Goal: Task Accomplishment & Management: Manage account settings

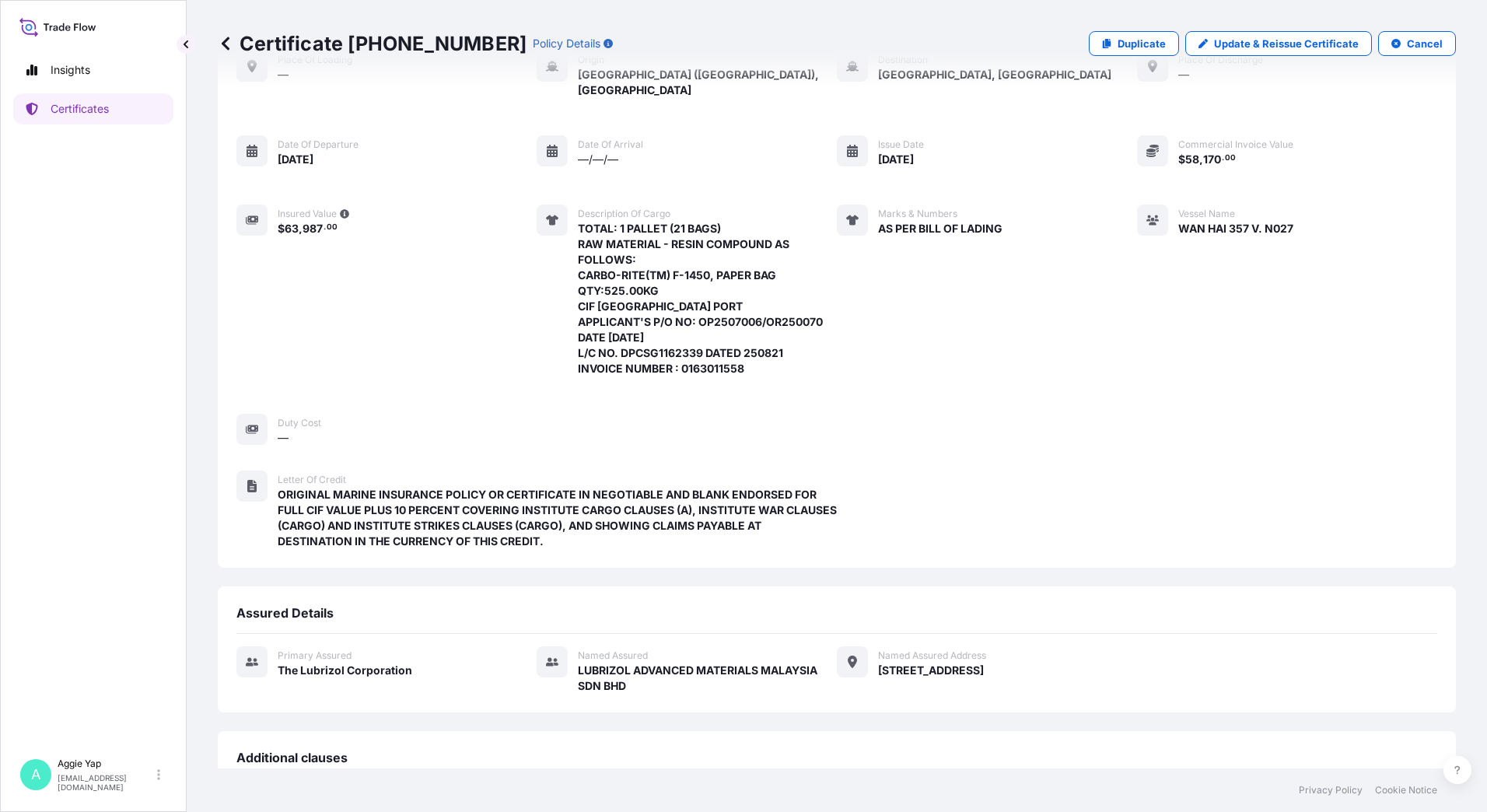
scroll to position [91, 0]
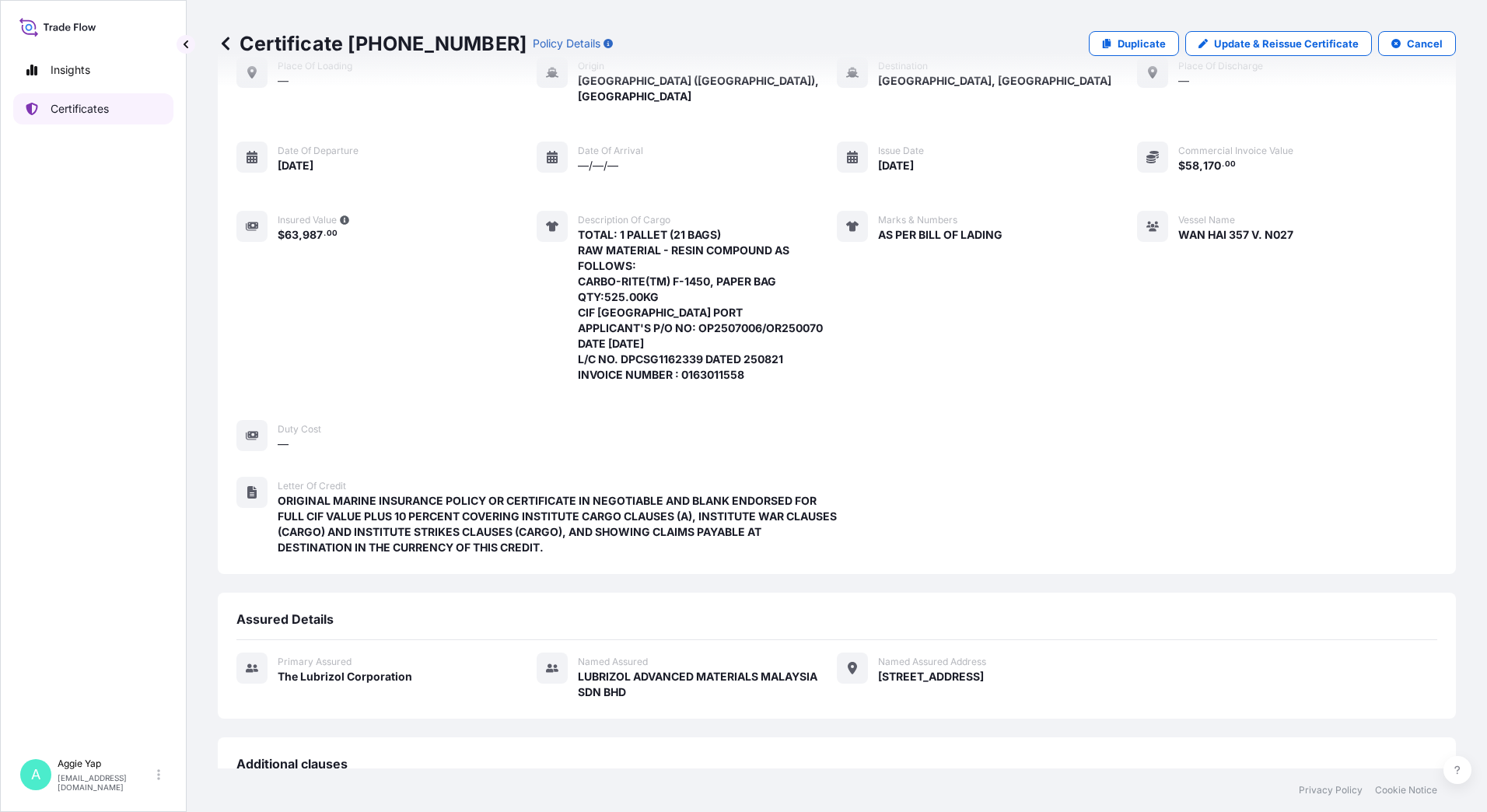
click at [63, 103] on p "Certificates" at bounding box center [79, 108] width 58 height 15
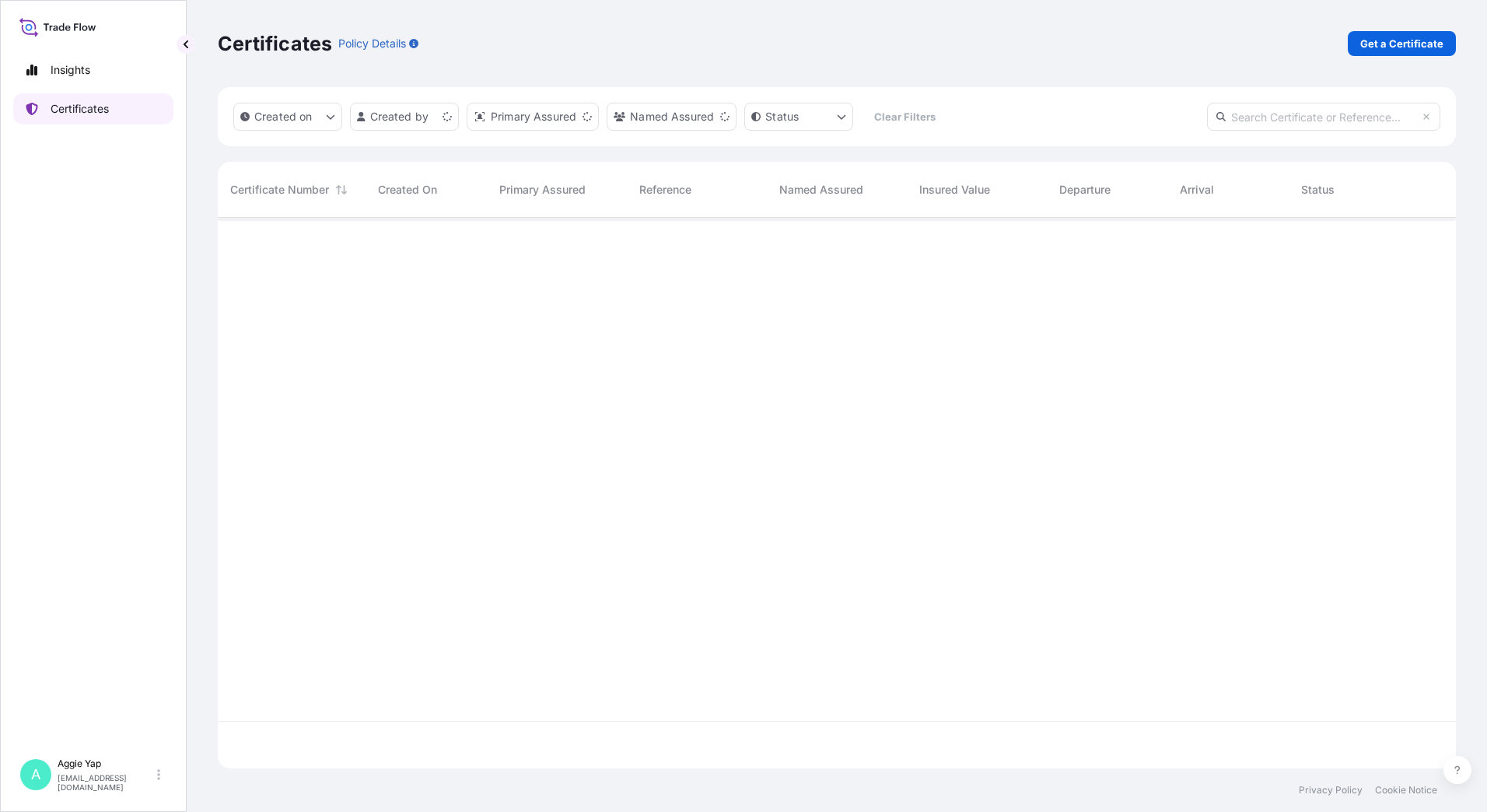
scroll to position [548, 1226]
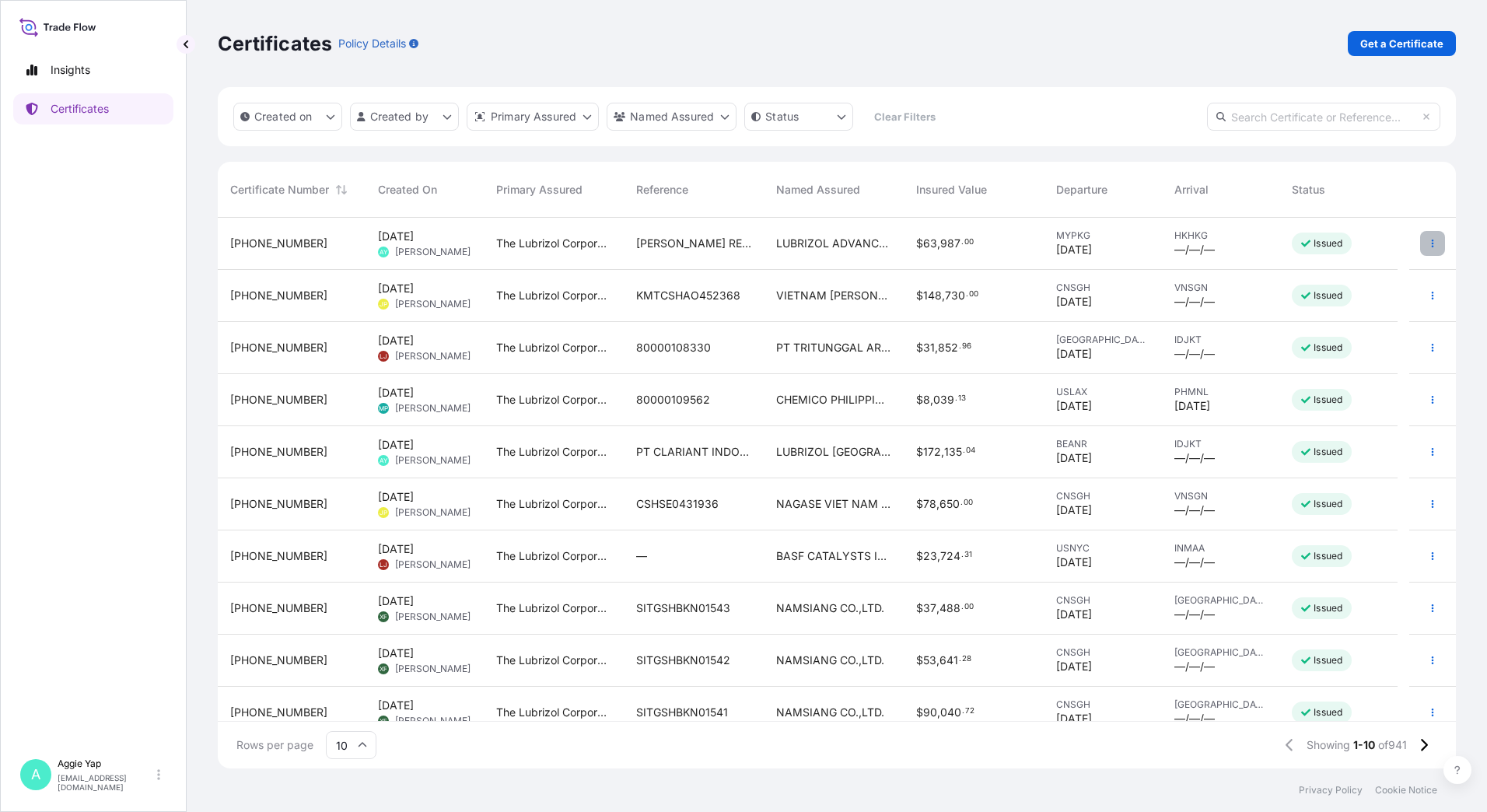
click at [1428, 244] on icon "button" at bounding box center [1432, 243] width 9 height 9
click at [1319, 280] on p "Edit details" at bounding box center [1321, 274] width 56 height 15
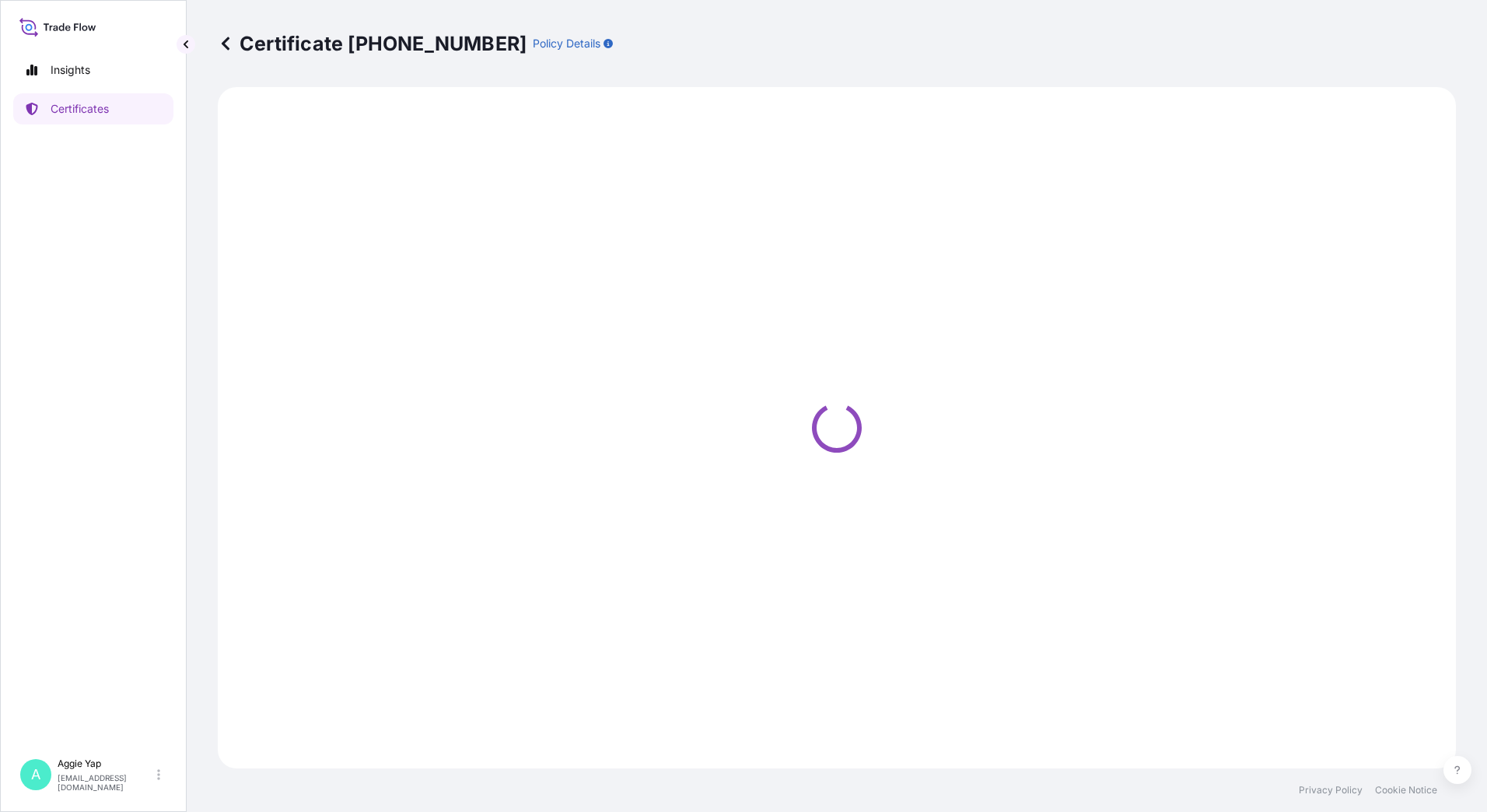
select select "Ocean Vessel"
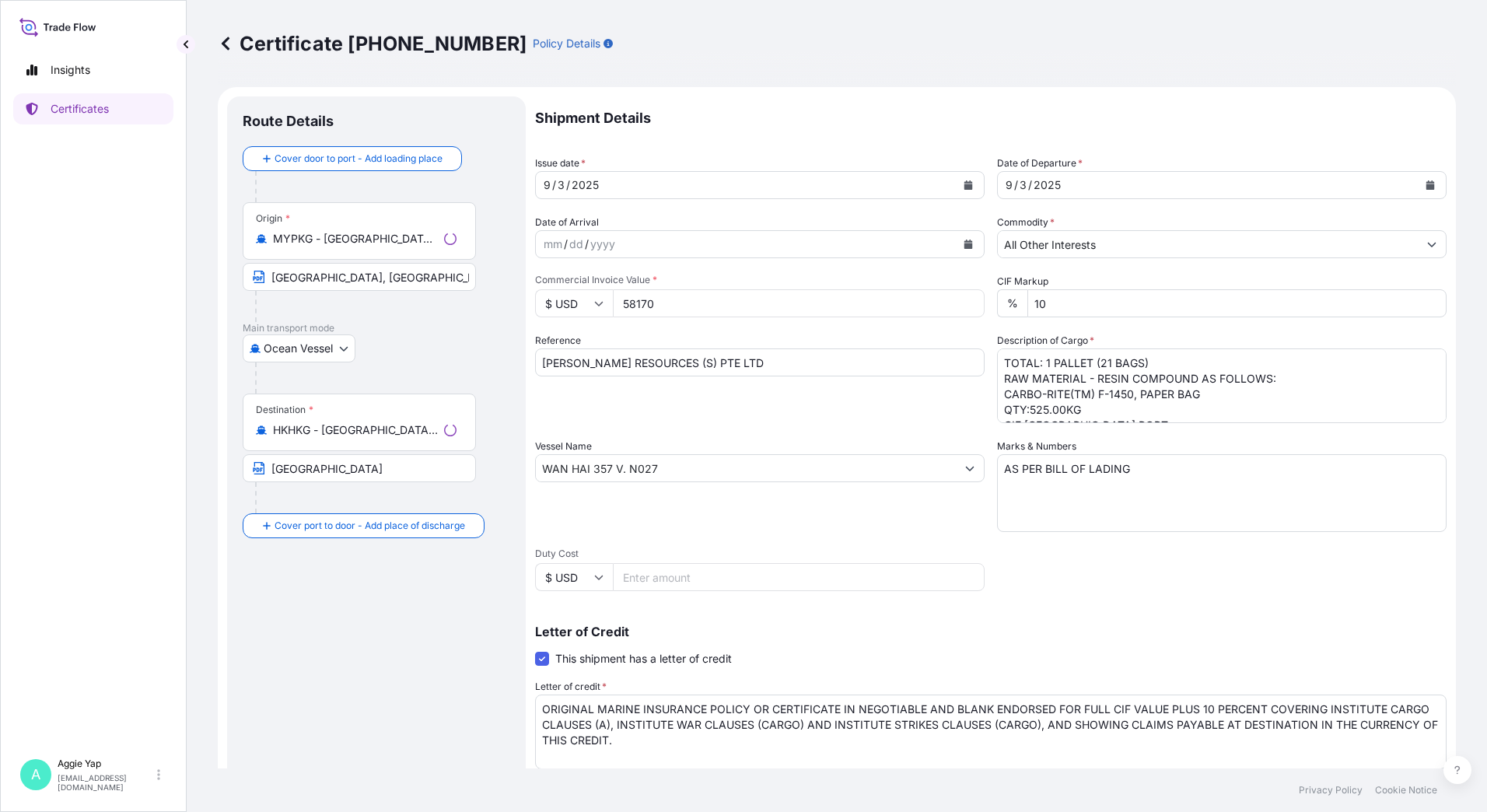
select select "31566"
drag, startPoint x: 927, startPoint y: 706, endPoint x: 959, endPoint y: 706, distance: 32.0
click at [927, 706] on textarea "ORIGINAL MARINE INSURANCE POLICY OR CERTIFICATE IN NEGOTIABLE AND BLANK ENDORSE…" at bounding box center [990, 731] width 912 height 74
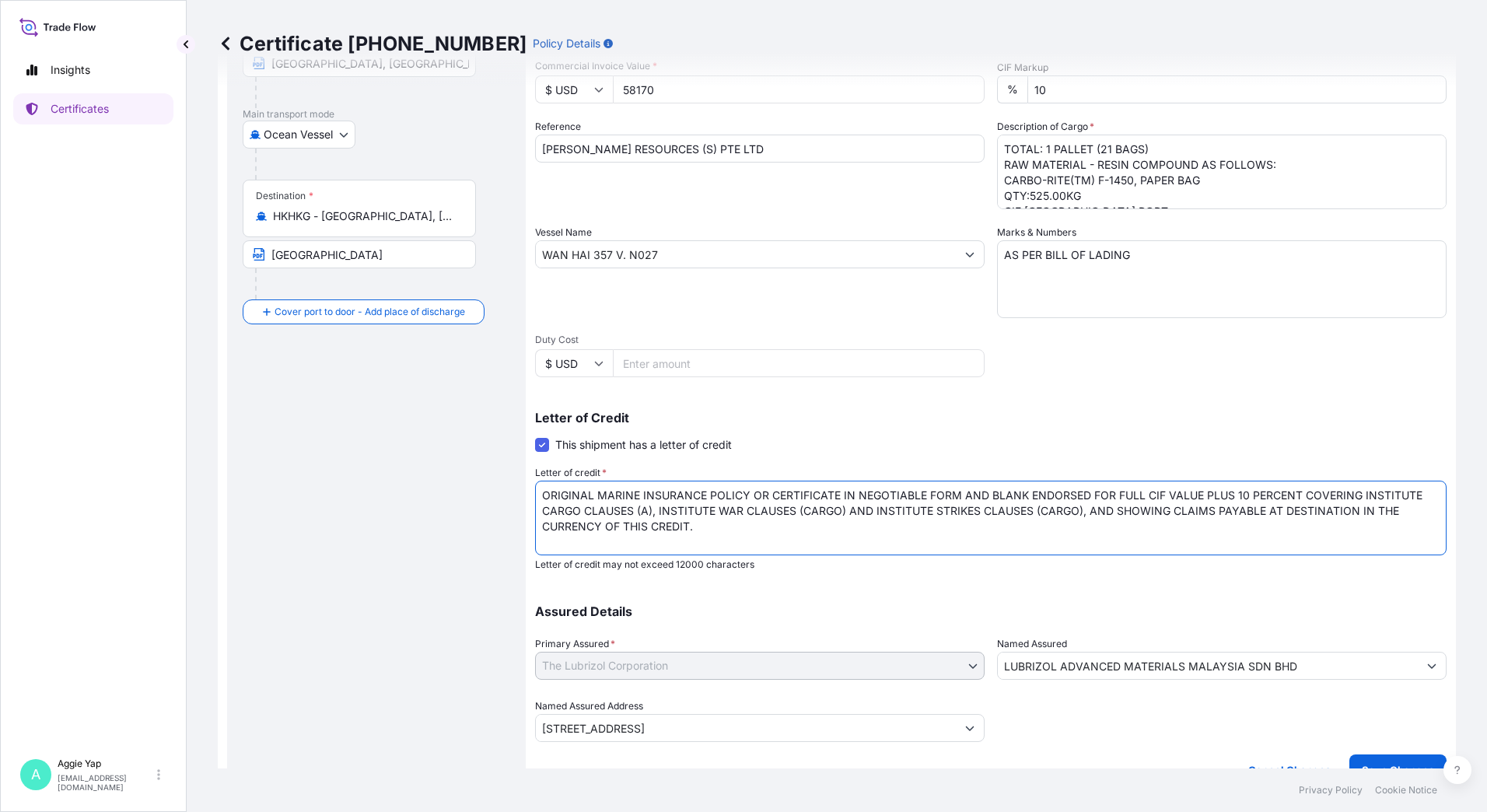
scroll to position [233, 0]
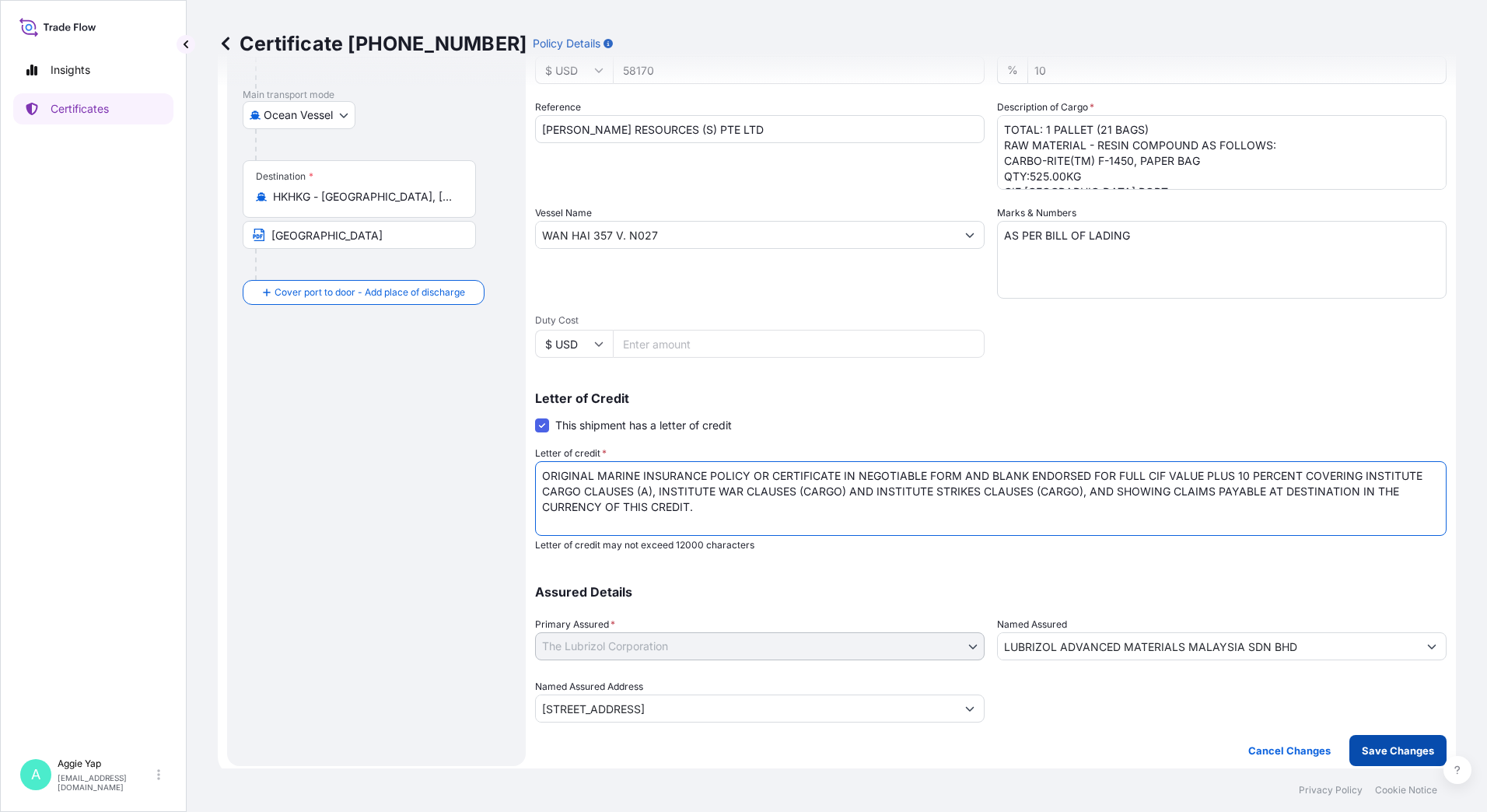
type textarea "ORIGINAL MARINE INSURANCE POLICY OR CERTIFICATE IN NEGOTIABLE FORM AND BLANK EN…"
click at [1399, 753] on p "Save Changes" at bounding box center [1397, 750] width 73 height 15
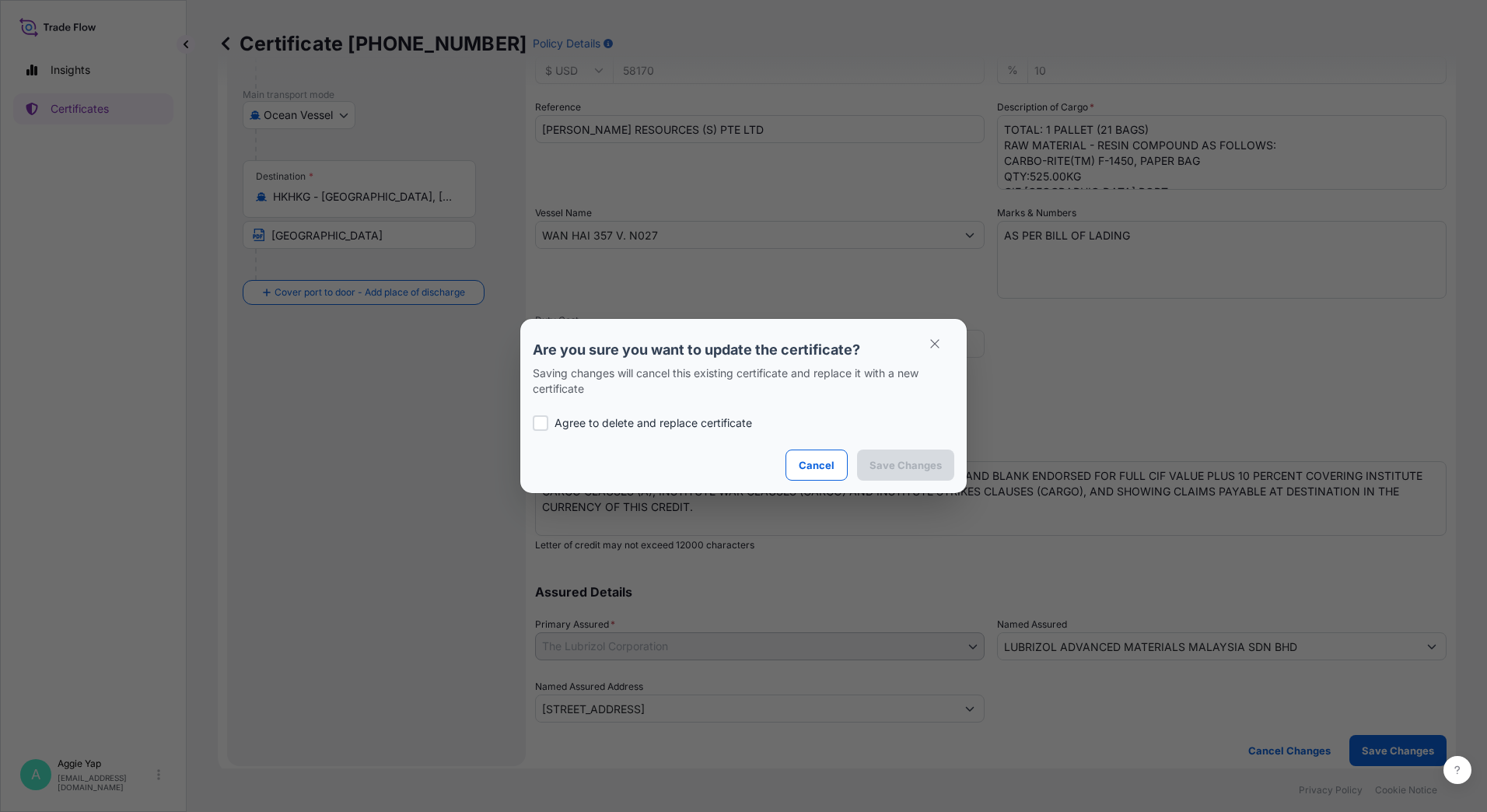
click at [540, 420] on div at bounding box center [540, 422] width 15 height 15
checkbox input "true"
click at [878, 462] on p "Save Changes" at bounding box center [905, 464] width 73 height 15
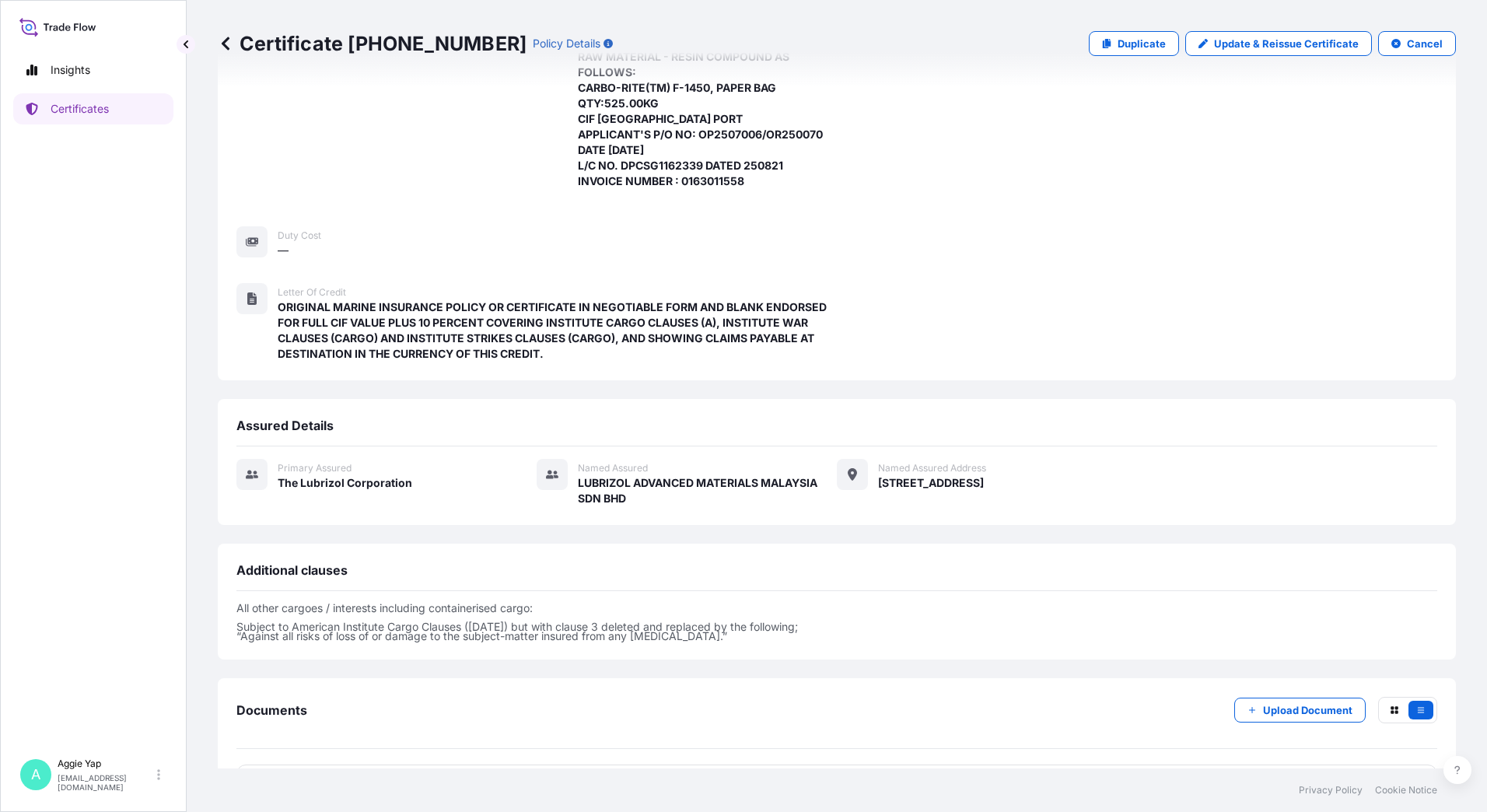
scroll to position [324, 0]
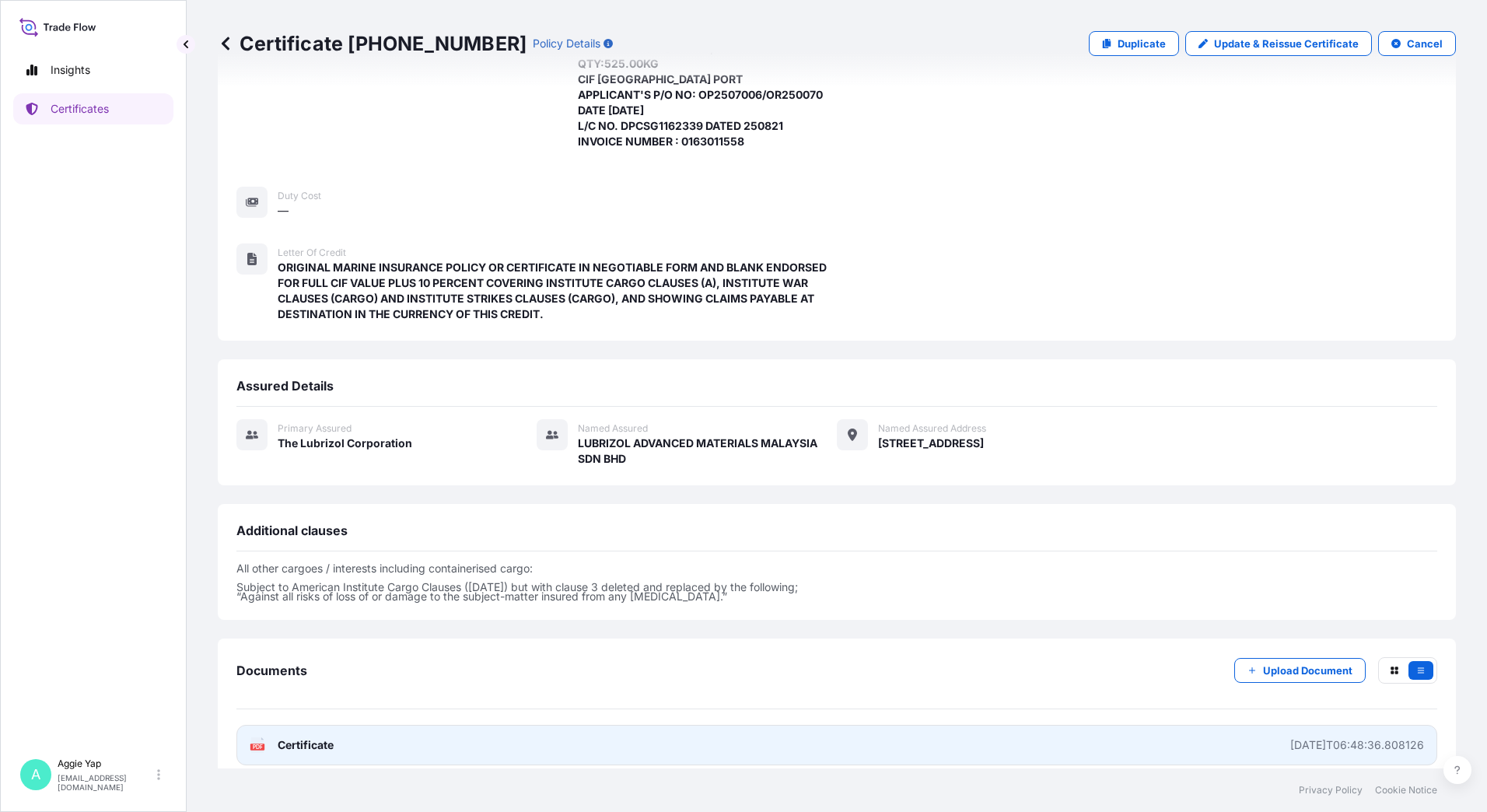
click at [252, 743] on rect at bounding box center [257, 746] width 14 height 6
